Goal: Information Seeking & Learning: Learn about a topic

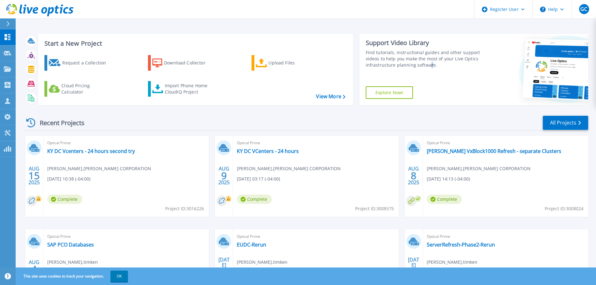
click at [429, 69] on div "Support Video Library Find tutorials, instructional guides and other support vi…" at bounding box center [421, 69] width 123 height 71
click at [399, 58] on div "Find tutorials, instructional guides and other support videos to help you make …" at bounding box center [424, 58] width 117 height 19
click at [432, 117] on div "Recent Projects All Projects" at bounding box center [306, 123] width 564 height 16
click at [117, 276] on button "OK" at bounding box center [119, 276] width 18 height 11
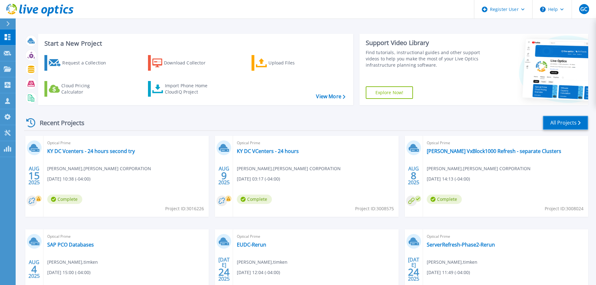
click at [556, 125] on link "All Projects" at bounding box center [565, 123] width 45 height 14
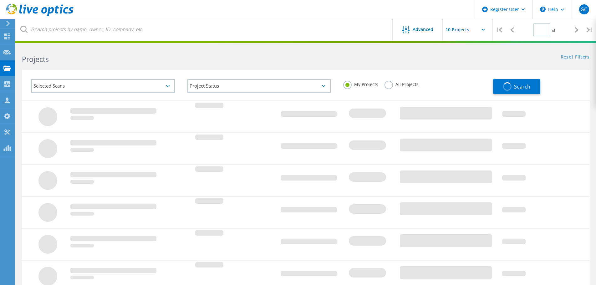
type input "1"
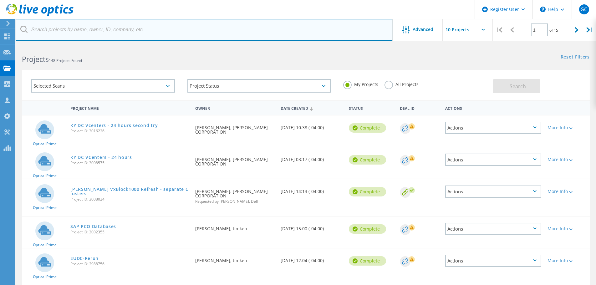
click at [111, 28] on input "text" at bounding box center [204, 30] width 377 height 22
type input "mxslp"
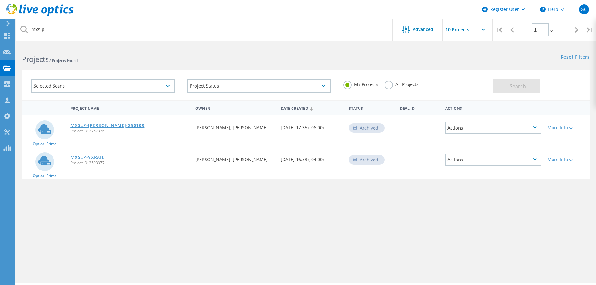
click at [104, 124] on link "MXSLP-[PERSON_NAME]-250109" at bounding box center [107, 125] width 74 height 4
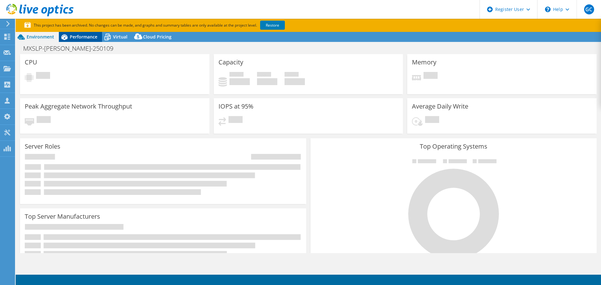
select select "USEast"
select select "USD"
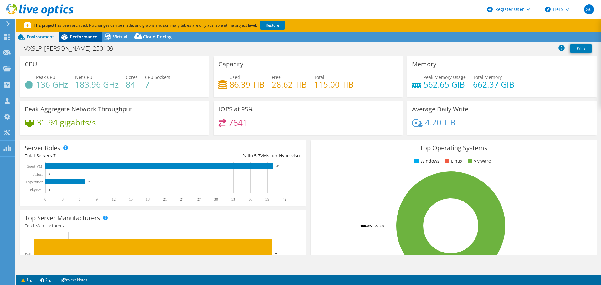
click at [71, 37] on span "Performance" at bounding box center [84, 37] width 28 height 6
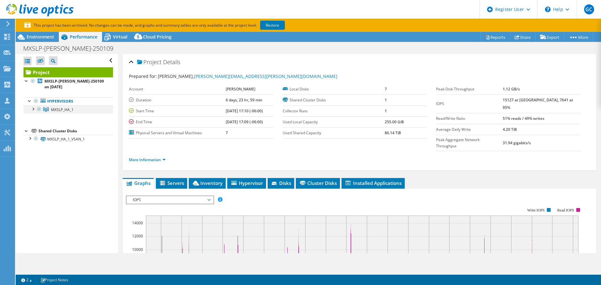
click at [33, 109] on div at bounding box center [33, 108] width 6 height 6
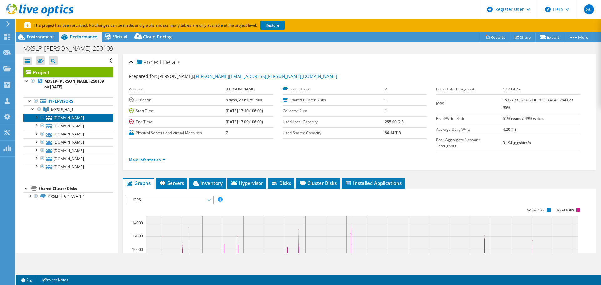
click at [82, 118] on link "[DOMAIN_NAME]" at bounding box center [68, 118] width 90 height 8
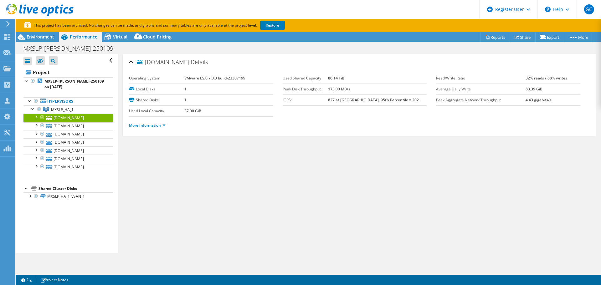
click at [156, 126] on link "More Information" at bounding box center [147, 125] width 37 height 5
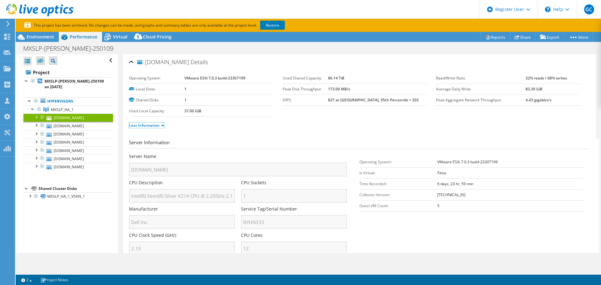
scroll to position [125, 0]
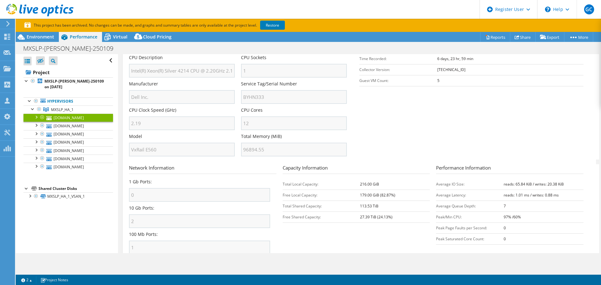
click at [229, 28] on div "Server Name [DOMAIN_NAME] CPU Description Intel(R) Xeon(R) Silver 4214 CPU @ 2.…" at bounding box center [241, 28] width 224 height 0
click at [89, 126] on link "[DOMAIN_NAME]" at bounding box center [68, 126] width 90 height 8
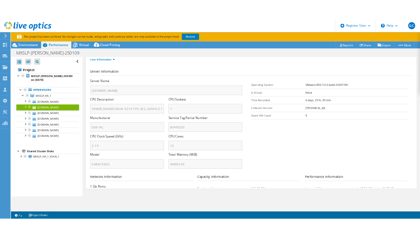
scroll to position [0, 0]
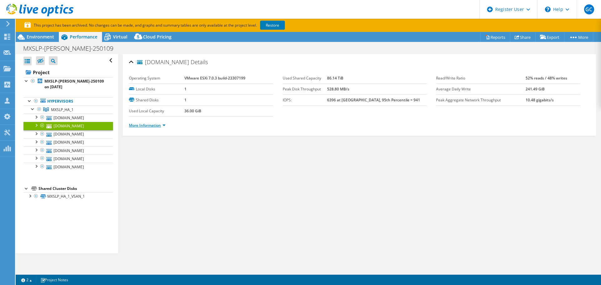
click at [152, 124] on link "More Information" at bounding box center [147, 125] width 37 height 5
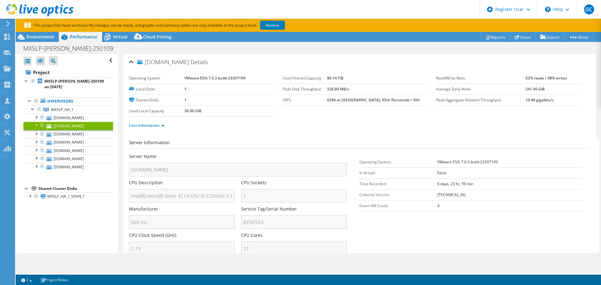
click at [234, 153] on div "Server Name [DOMAIN_NAME] CPU Description Intel(R) Xeon(R) Silver 4214 CPU @ 2.…" at bounding box center [241, 153] width 224 height 0
click at [86, 134] on link "[DOMAIN_NAME]" at bounding box center [68, 134] width 90 height 8
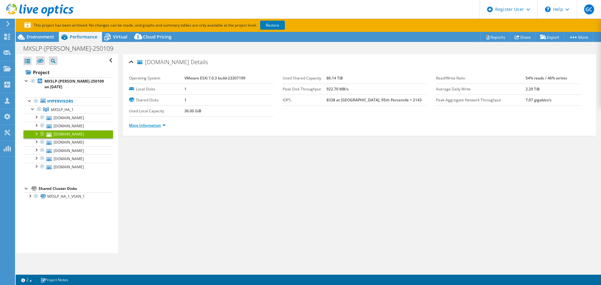
click at [137, 123] on link "More Information" at bounding box center [147, 125] width 37 height 5
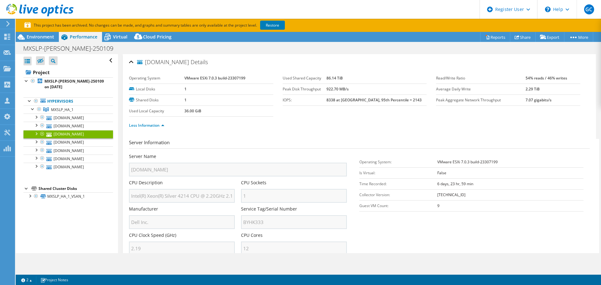
click at [221, 153] on div "Server Name [DOMAIN_NAME] CPU Description Intel(R) Xeon(R) Silver 4214 CPU @ 2.…" at bounding box center [241, 153] width 224 height 0
click at [83, 140] on link "[DOMAIN_NAME]" at bounding box center [68, 142] width 90 height 8
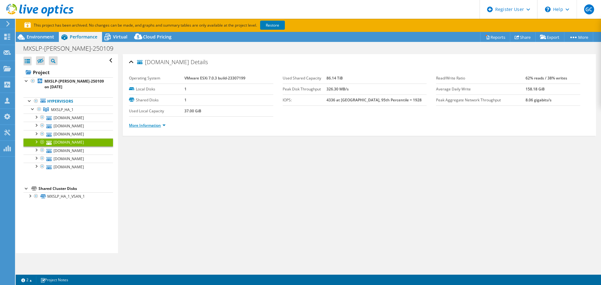
click at [157, 127] on link "More Information" at bounding box center [147, 125] width 37 height 5
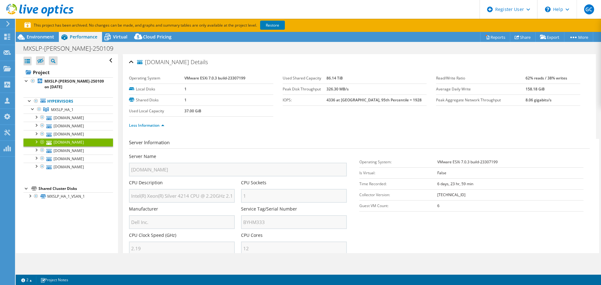
click at [222, 153] on div "Server Name [DOMAIN_NAME] CPU Description Intel(R) Xeon(R) Silver 4214 CPU @ 2.…" at bounding box center [241, 153] width 224 height 0
click at [75, 150] on link "[DOMAIN_NAME]" at bounding box center [68, 150] width 90 height 8
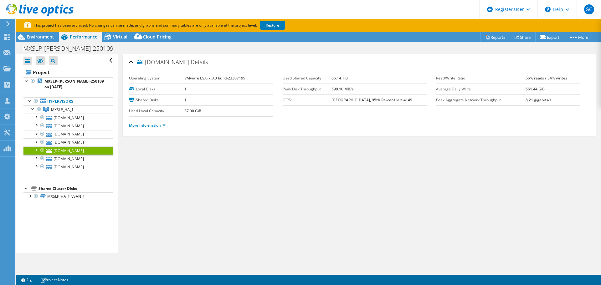
click at [160, 128] on li "More Information" at bounding box center [149, 125] width 40 height 7
click at [157, 125] on link "More Information" at bounding box center [147, 125] width 37 height 5
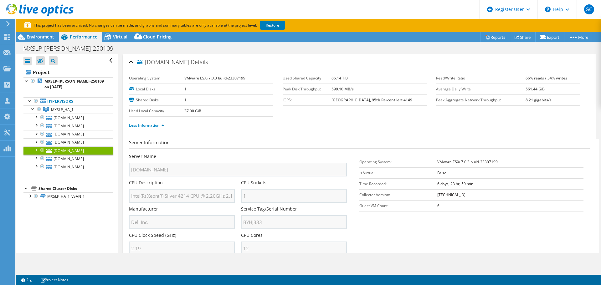
click at [215, 153] on div "Server Name [DOMAIN_NAME] CPU Description Intel(R) Xeon(R) Silver 4214 CPU @ 2.…" at bounding box center [241, 153] width 224 height 0
click at [74, 158] on link "[DOMAIN_NAME]" at bounding box center [68, 159] width 90 height 8
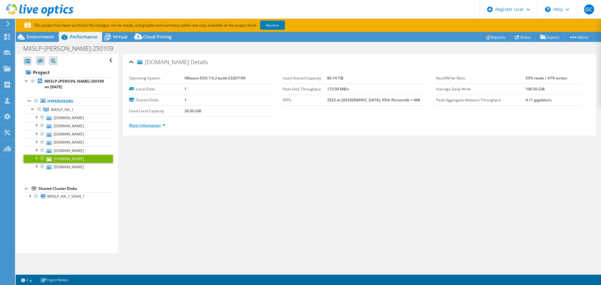
click at [152, 123] on link "More Information" at bounding box center [147, 125] width 37 height 5
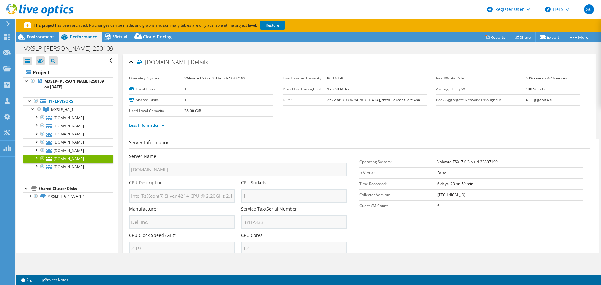
click at [223, 153] on div "Server Name [DOMAIN_NAME] CPU Description Intel(R) Xeon(R) Silver 4214 CPU @ 2.…" at bounding box center [241, 153] width 224 height 0
click at [87, 169] on link "[DOMAIN_NAME]" at bounding box center [68, 167] width 90 height 8
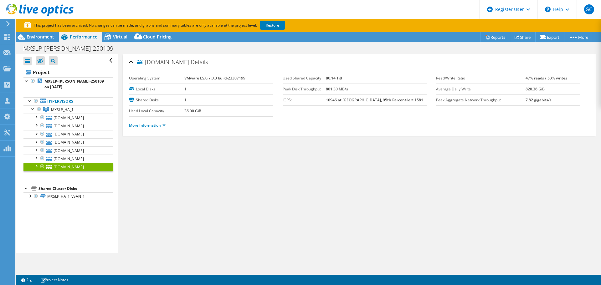
click at [159, 124] on link "More Information" at bounding box center [147, 125] width 37 height 5
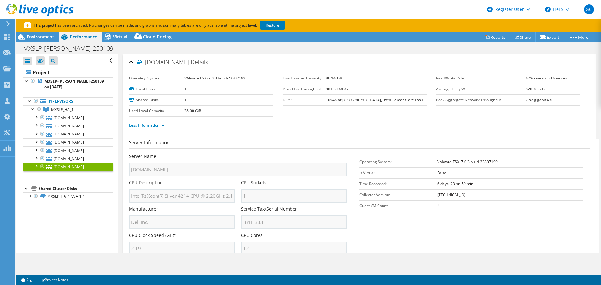
click at [211, 153] on div "Server Name [DOMAIN_NAME] CPU Description Intel(R) Xeon(R) Silver 4214 CPU @ 2.…" at bounding box center [241, 153] width 224 height 0
